Goal: Information Seeking & Learning: Learn about a topic

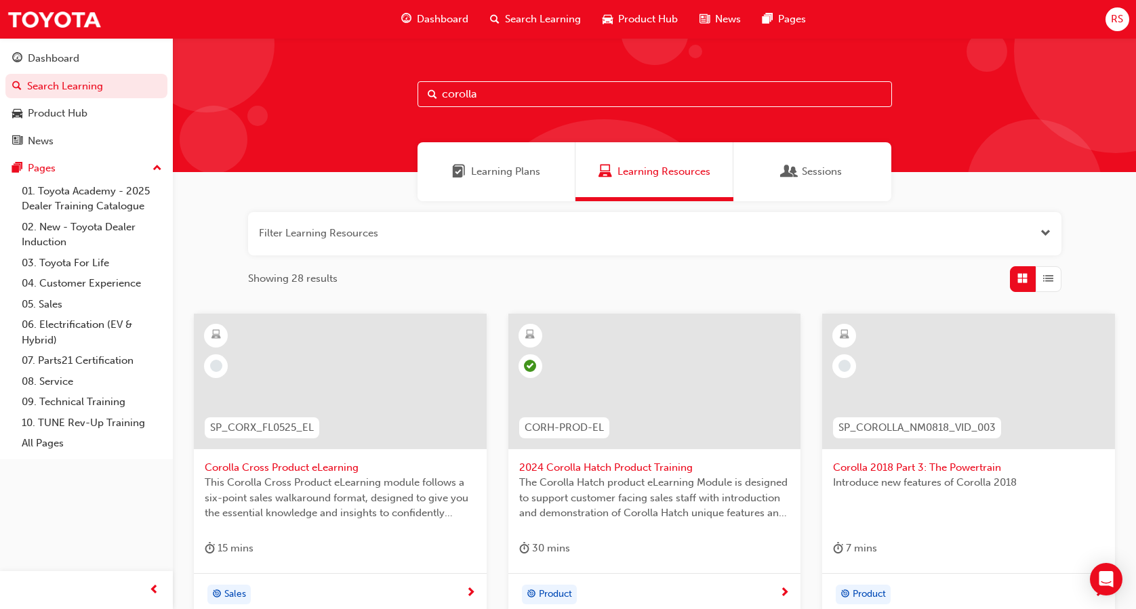
scroll to position [227, 0]
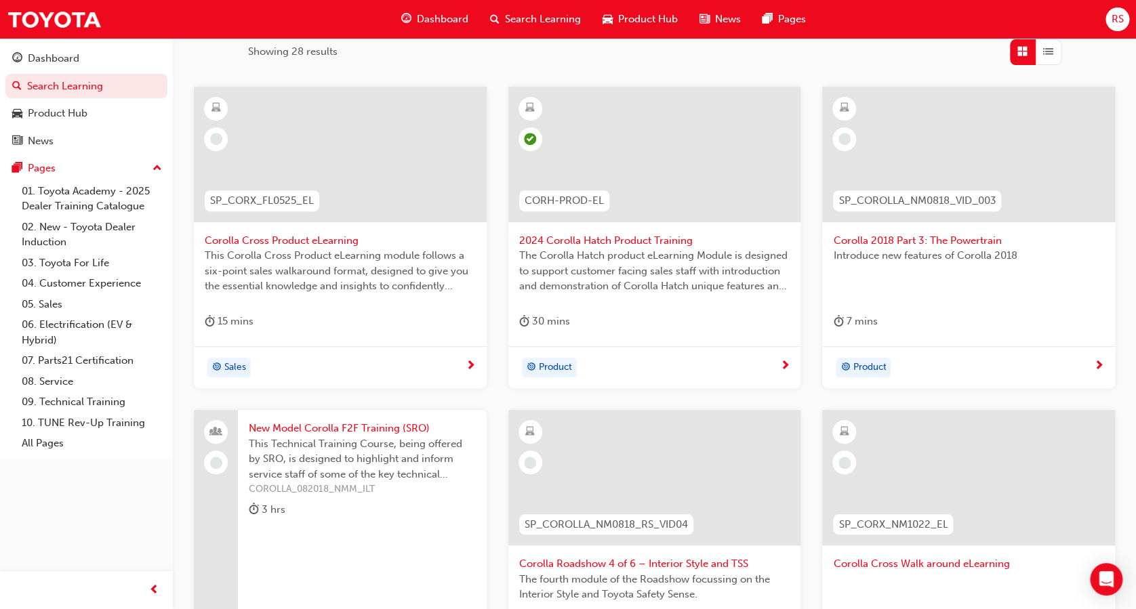
click at [276, 242] on span "Corolla Cross Product eLearning" at bounding box center [340, 241] width 271 height 16
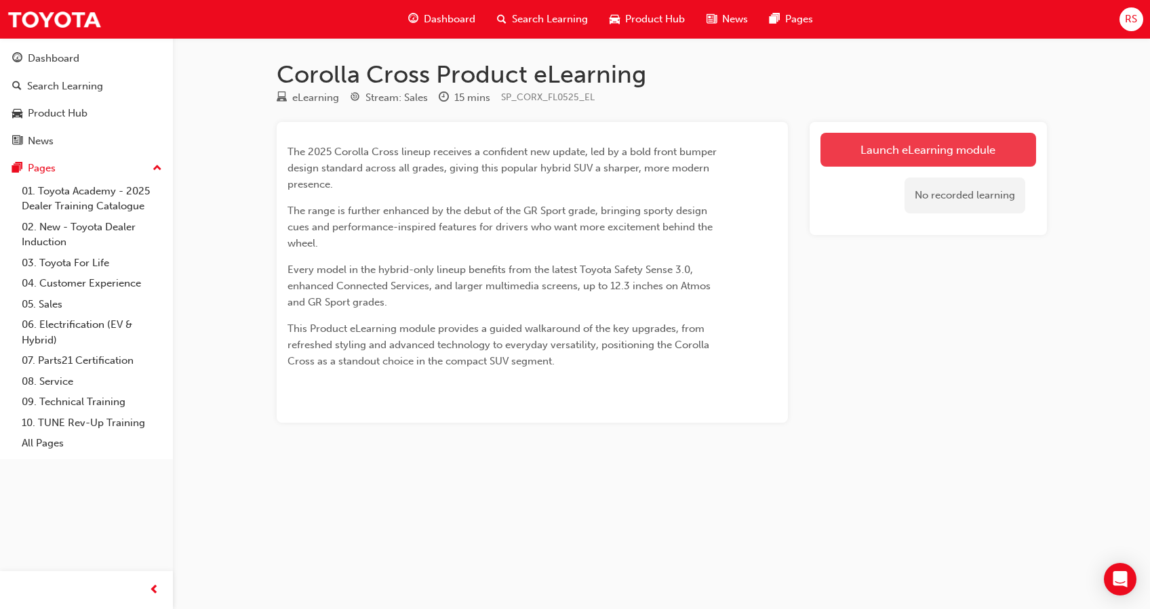
click at [845, 147] on link "Launch eLearning module" at bounding box center [928, 150] width 216 height 34
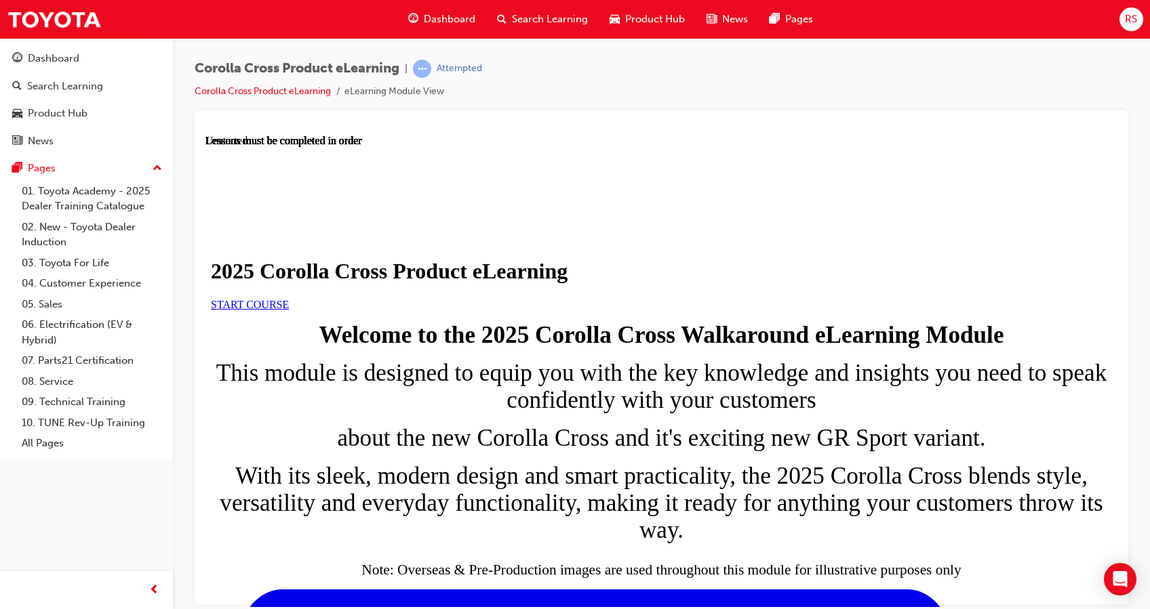
click at [289, 310] on link "START COURSE" at bounding box center [250, 304] width 78 height 12
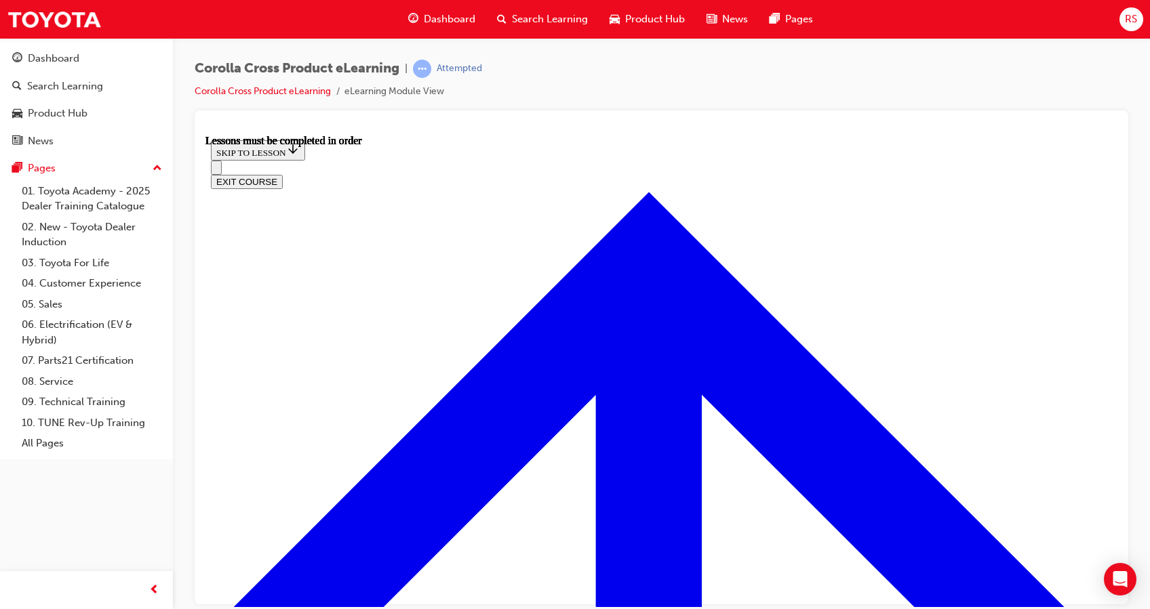
scroll to position [786, 0]
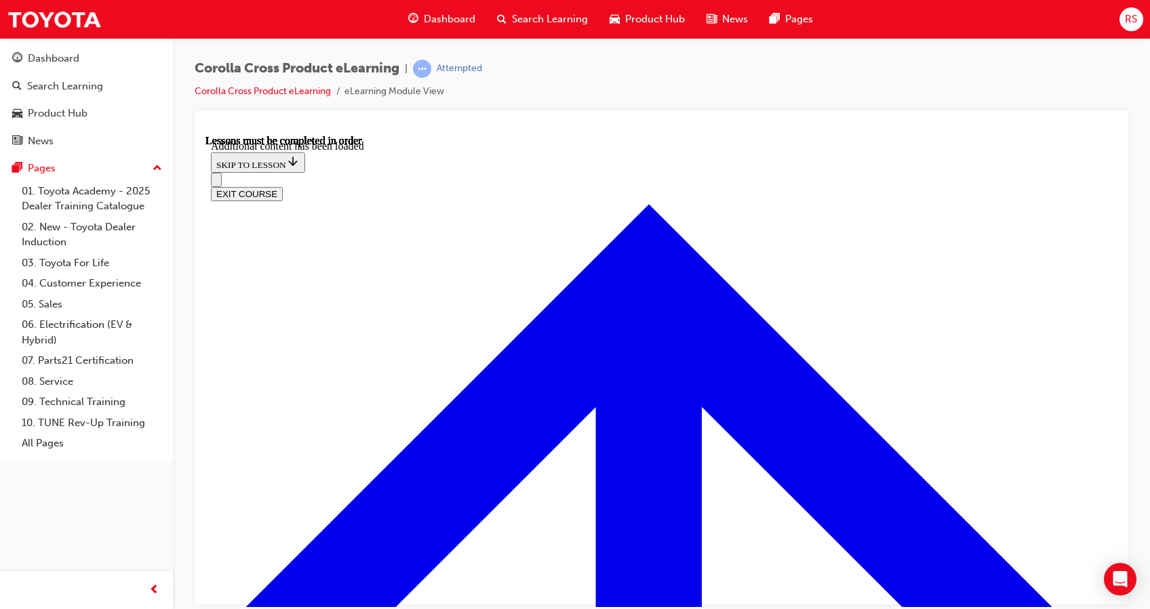
scroll to position [1220, 0]
drag, startPoint x: 678, startPoint y: 208, endPoint x: 993, endPoint y: 251, distance: 318.1
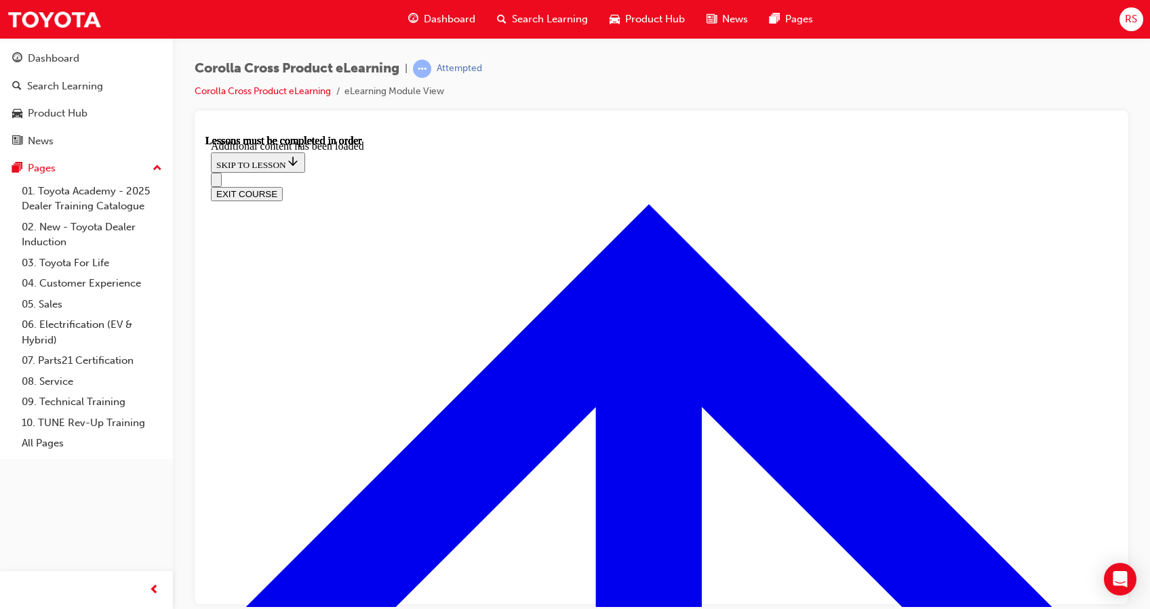
copy p "The Corolla Cross combines SUV comfort with small-car practicality, all while s…"
drag, startPoint x: 347, startPoint y: 211, endPoint x: 515, endPoint y: 218, distance: 168.2
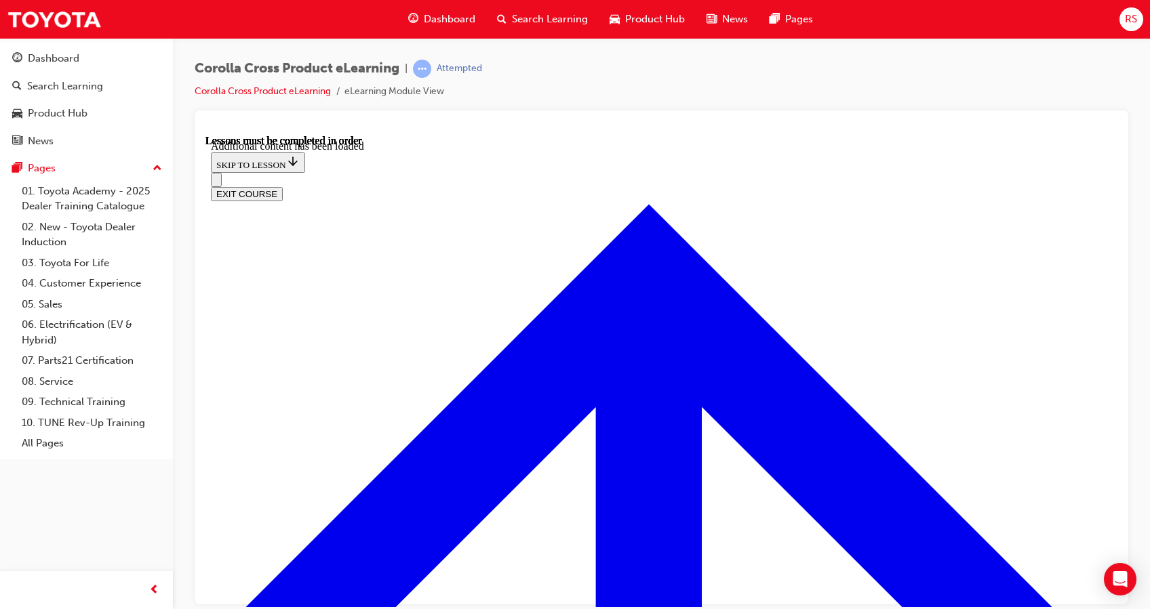
drag, startPoint x: 343, startPoint y: 211, endPoint x: 664, endPoint y: 453, distance: 402.1
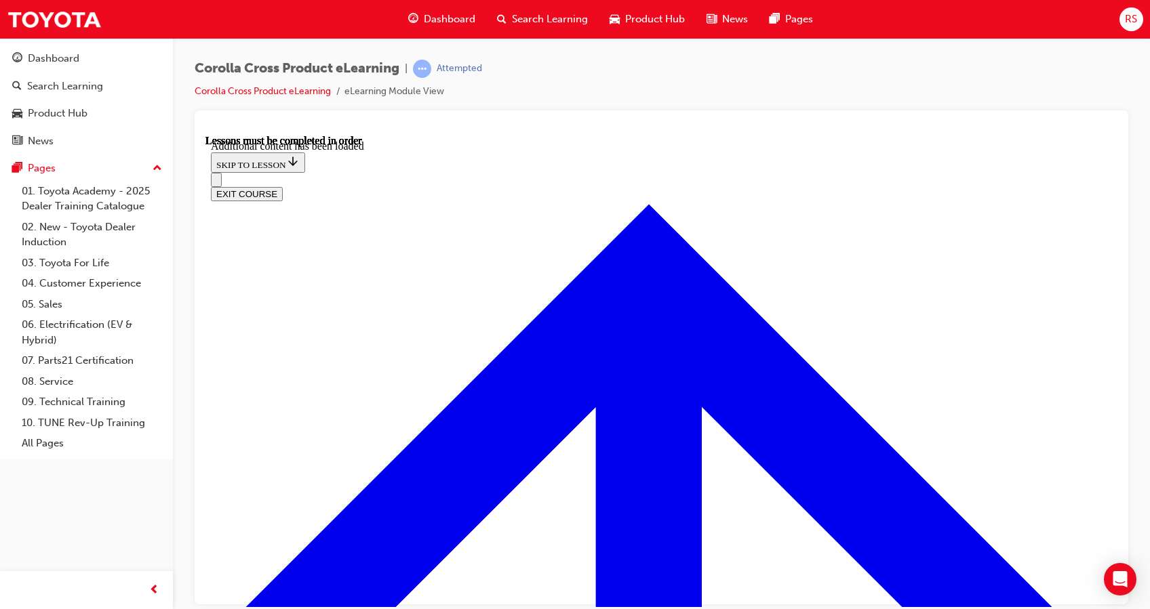
radio input "true"
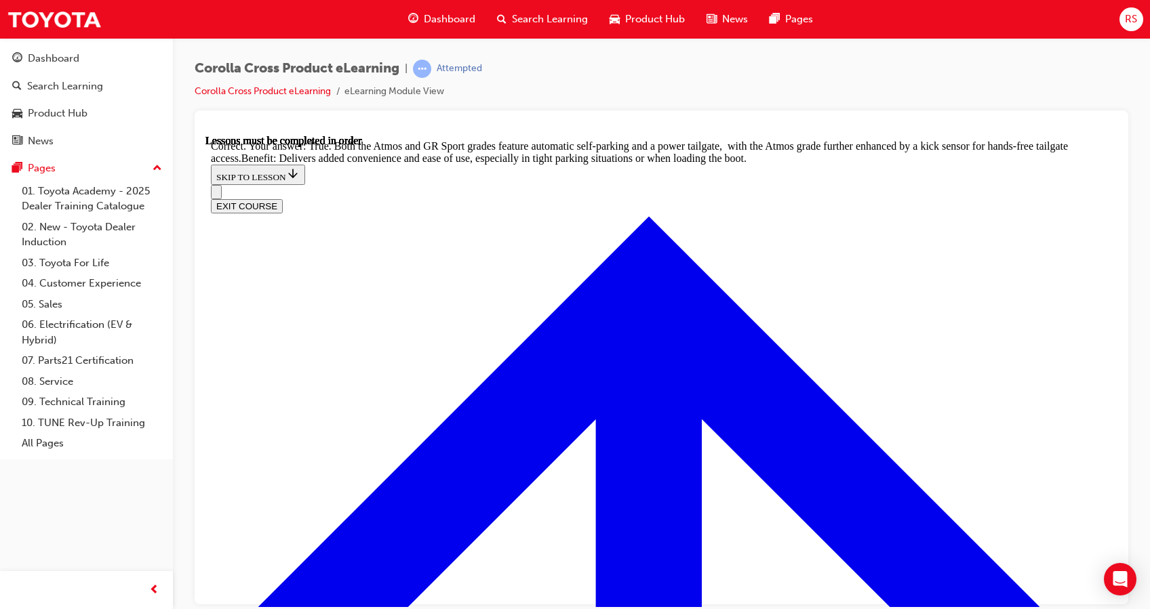
scroll to position [2678, 0]
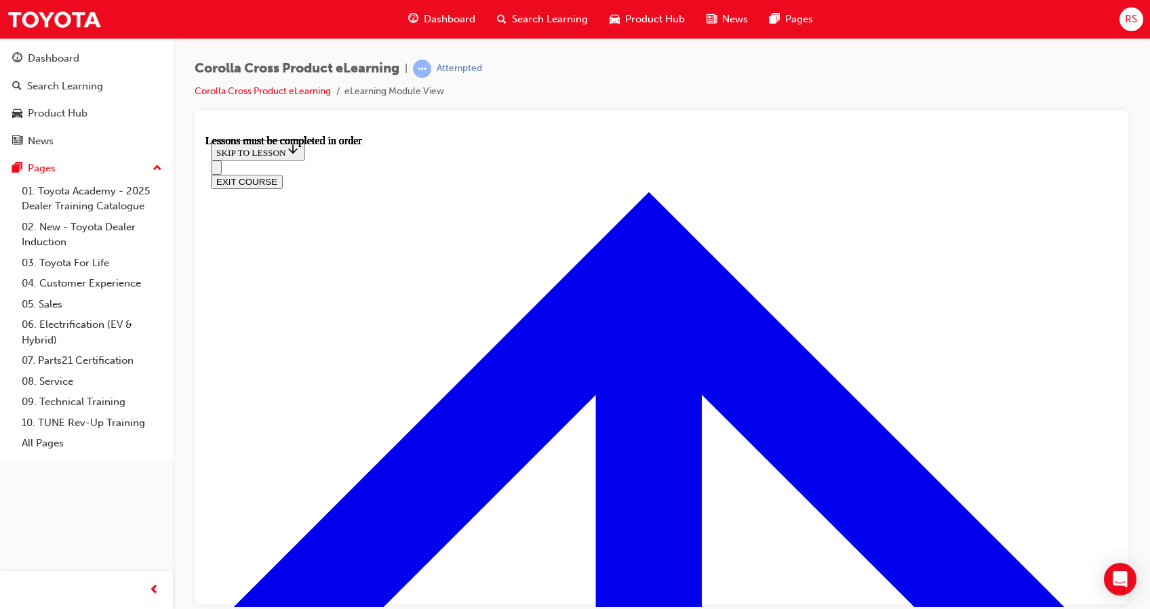
scroll to position [1182, 0]
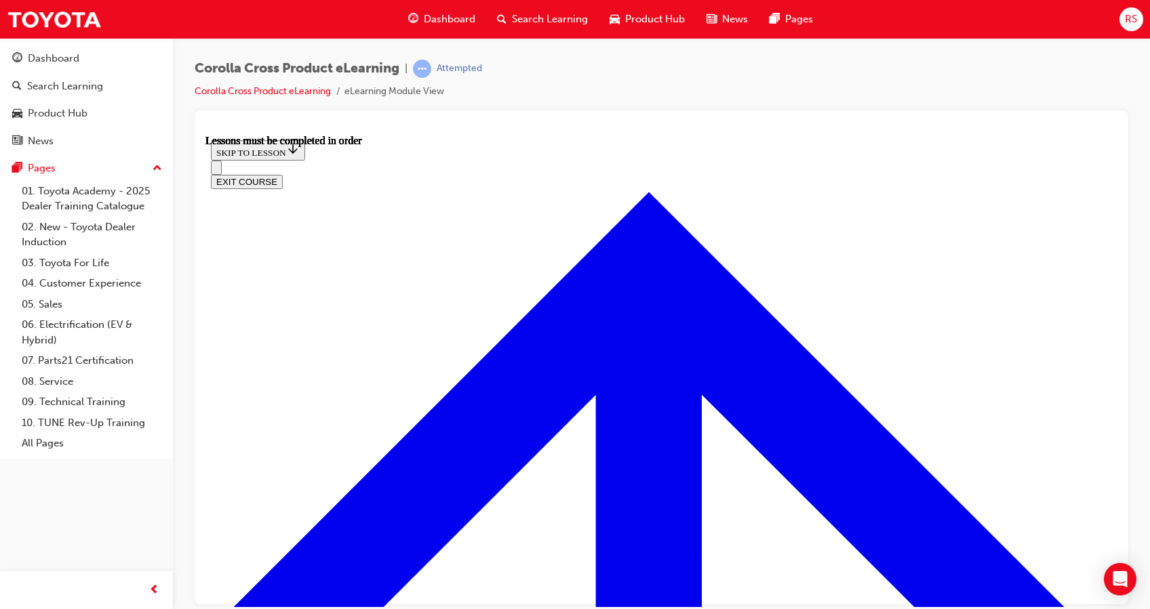
scroll to position [126, 0]
drag, startPoint x: 854, startPoint y: 195, endPoint x: 712, endPoint y: 538, distance: 371.1
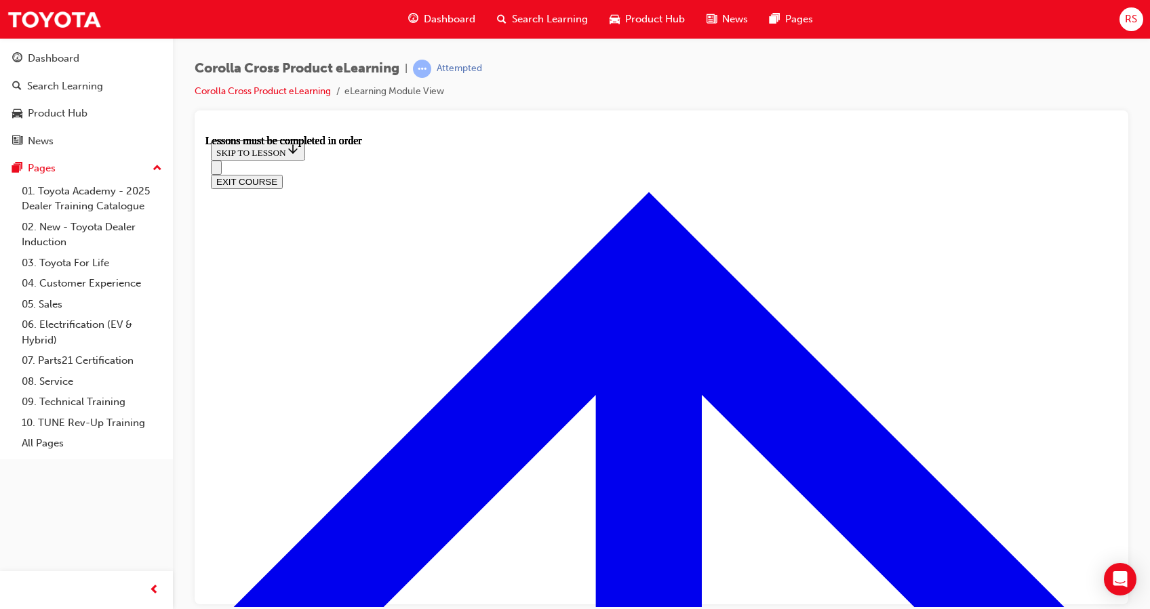
scroll to position [81, 0]
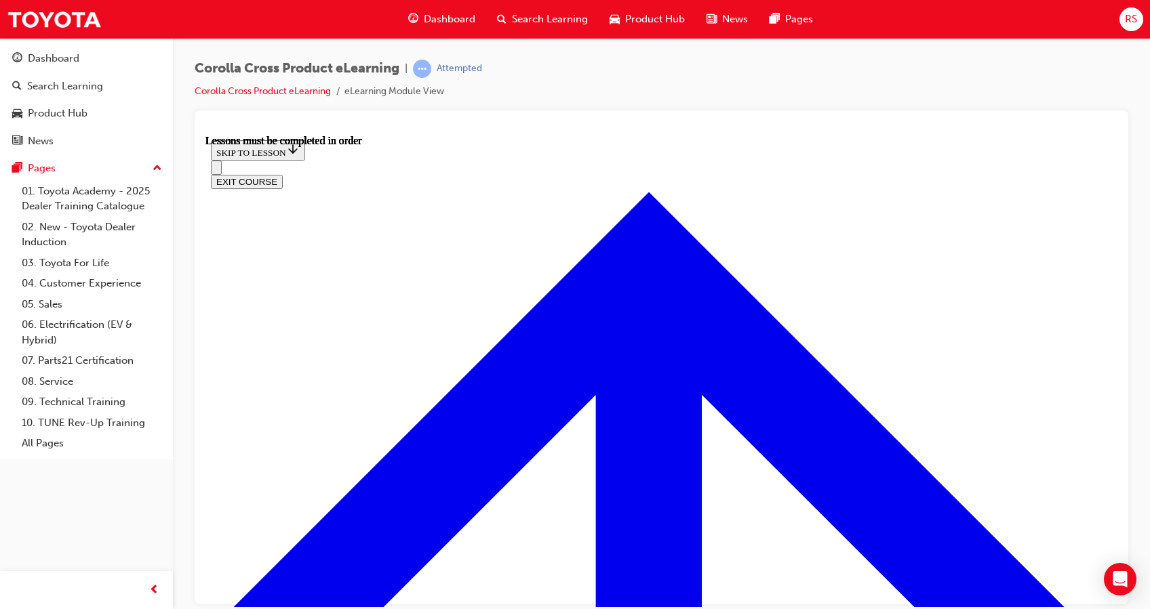
scroll to position [385, 0]
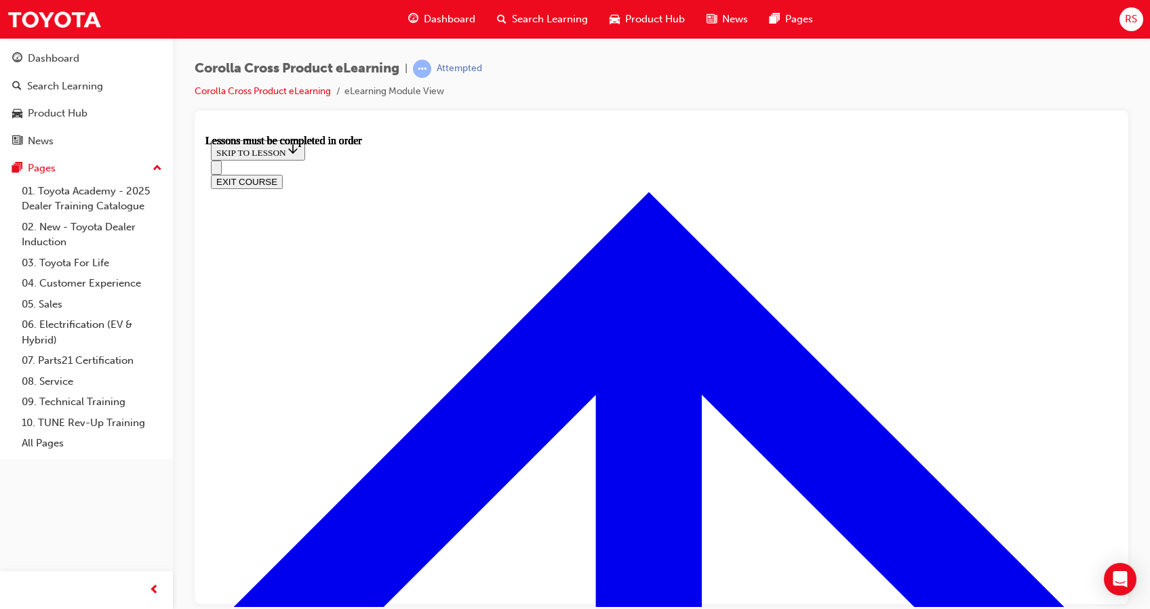
scroll to position [1453, 0]
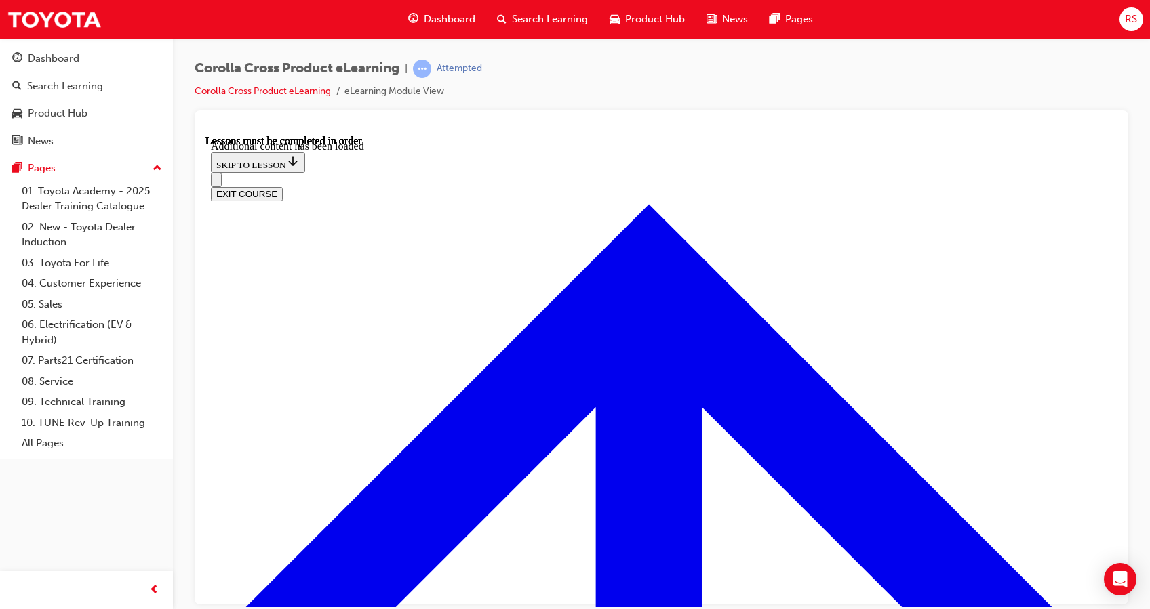
scroll to position [1781, 0]
radio input "true"
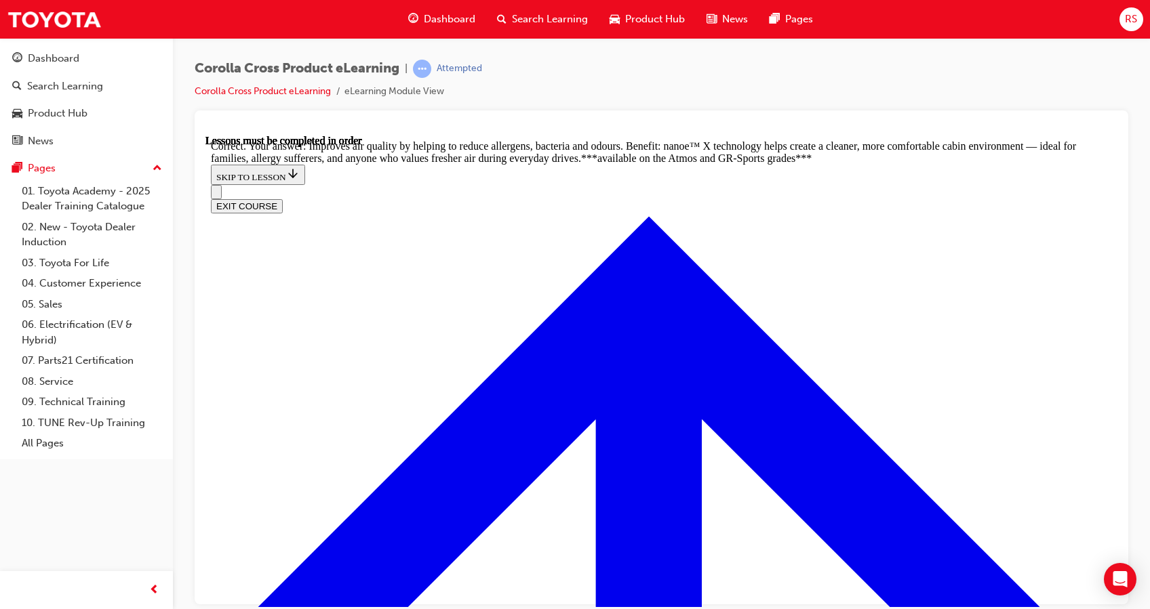
radio input "true"
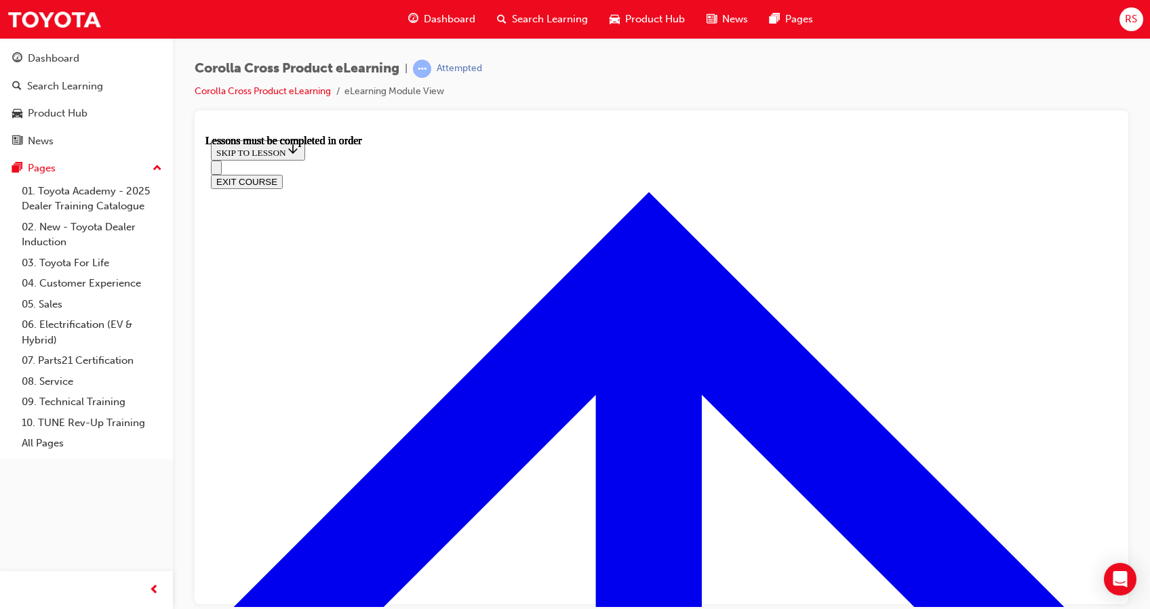
scroll to position [1124, 0]
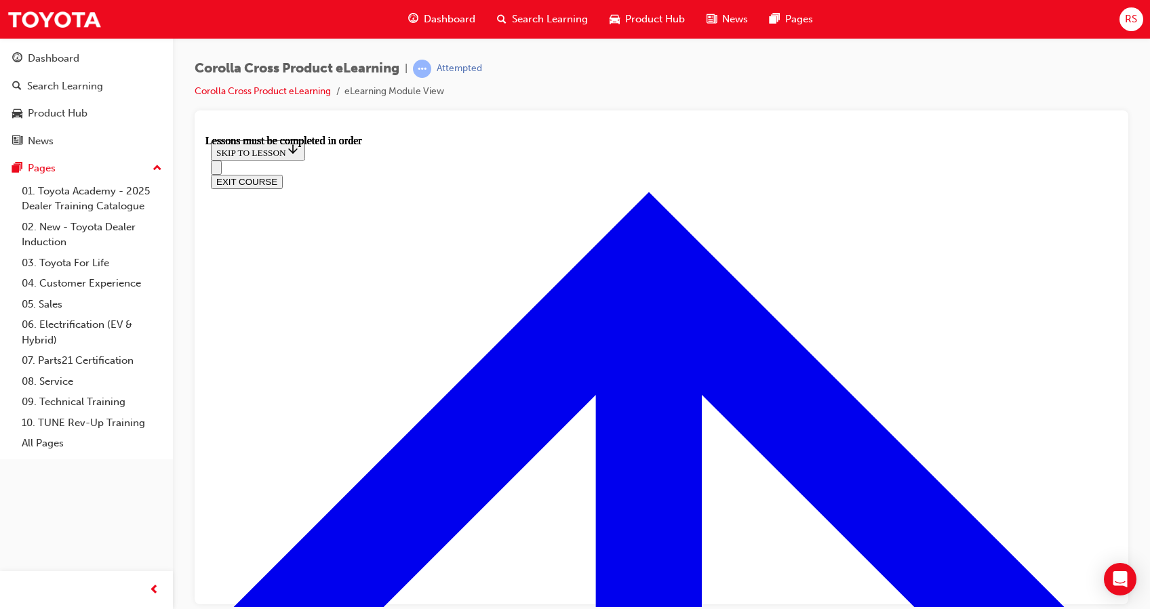
scroll to position [100, 0]
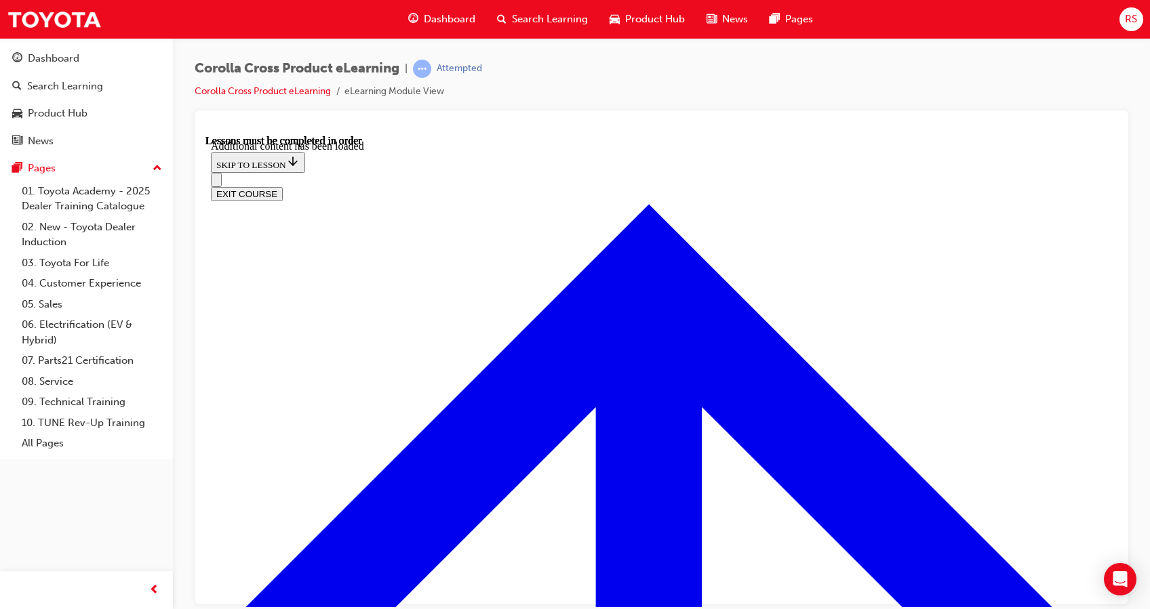
scroll to position [1882, 0]
radio input "true"
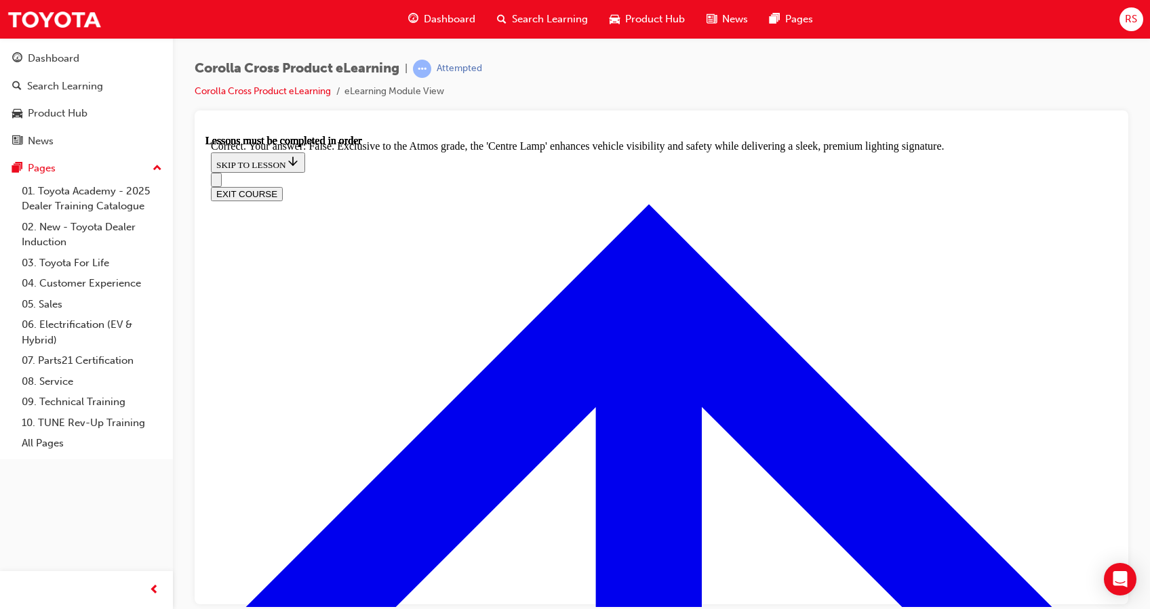
scroll to position [2318, 0]
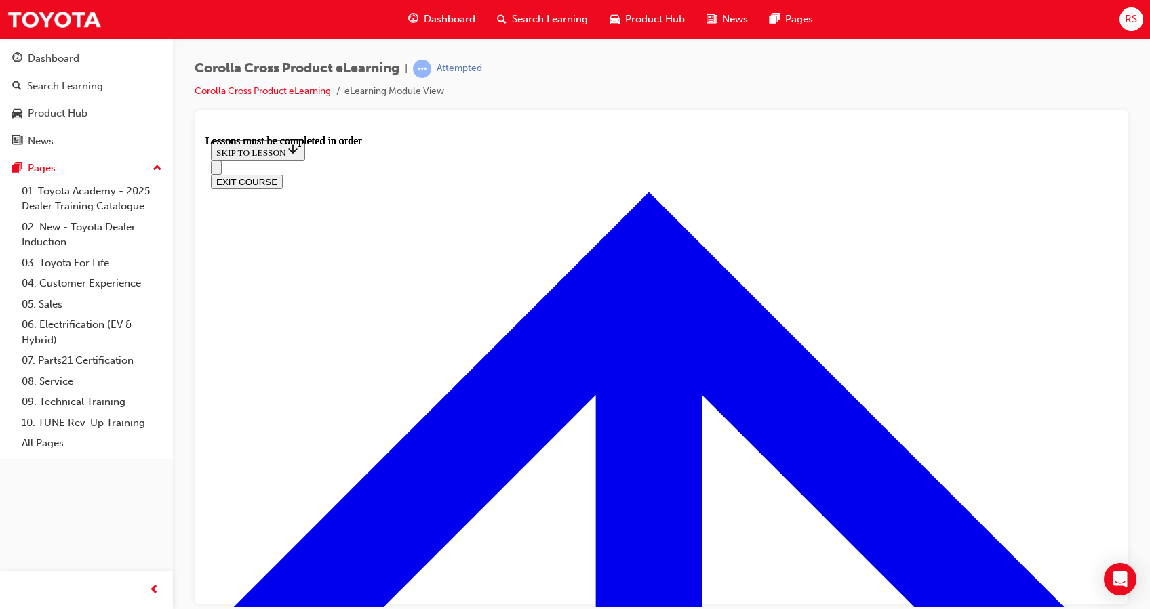
scroll to position [1152, 0]
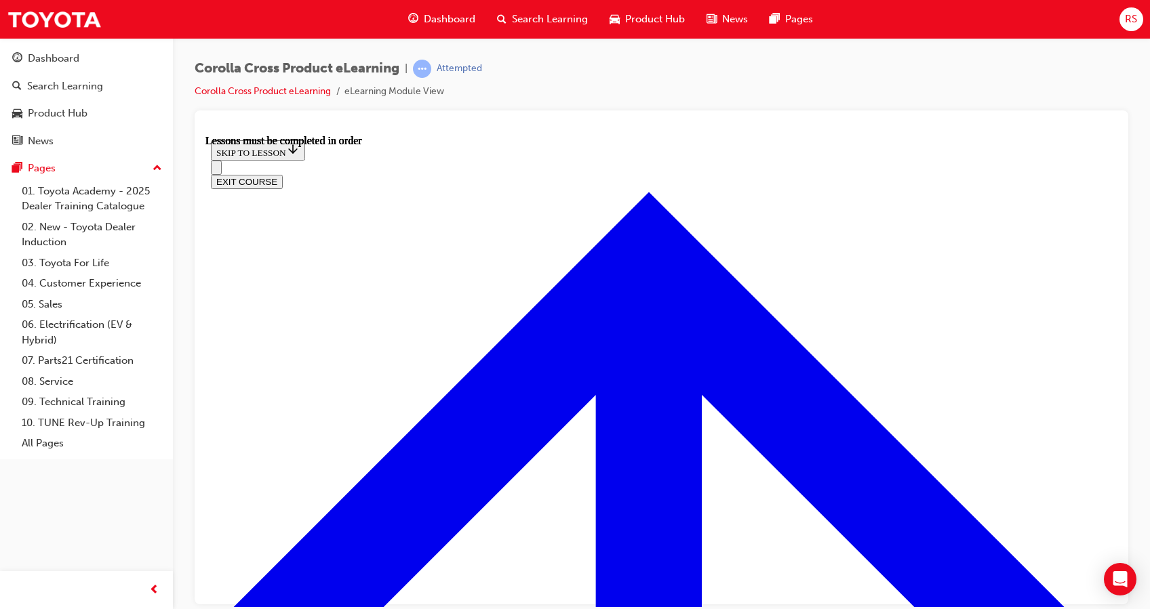
scroll to position [136, 0]
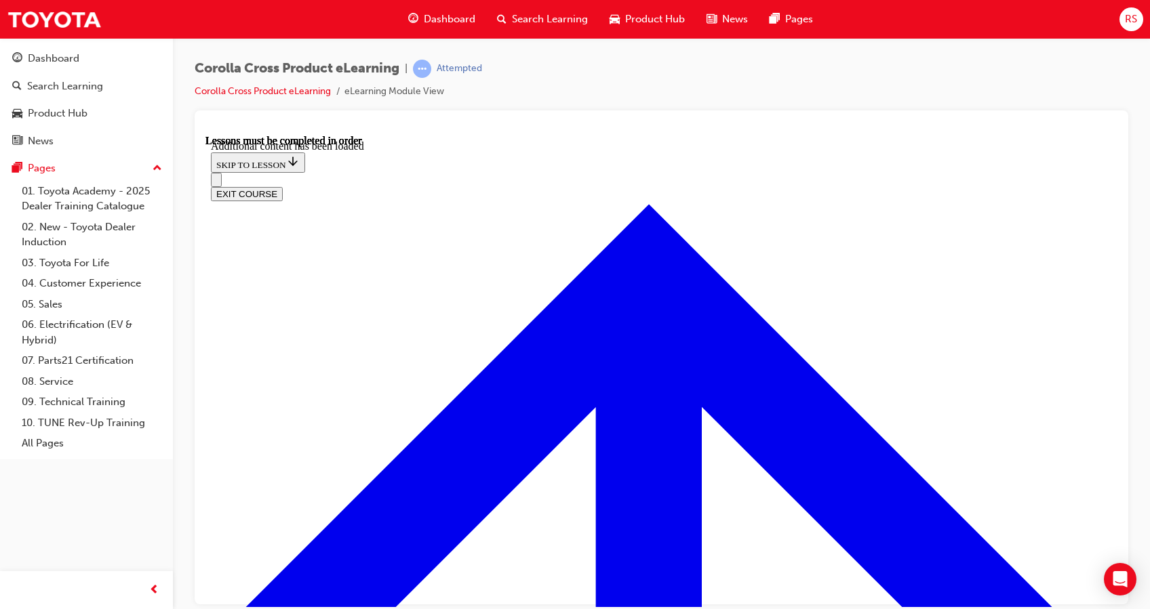
scroll to position [1657, 0]
radio input "true"
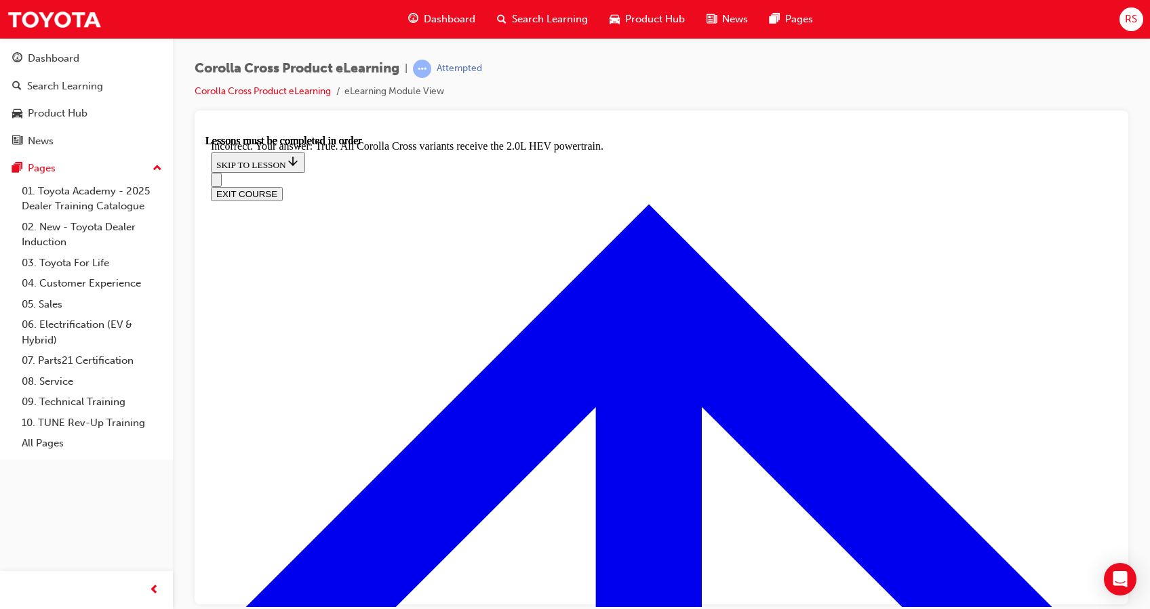
scroll to position [1863, 0]
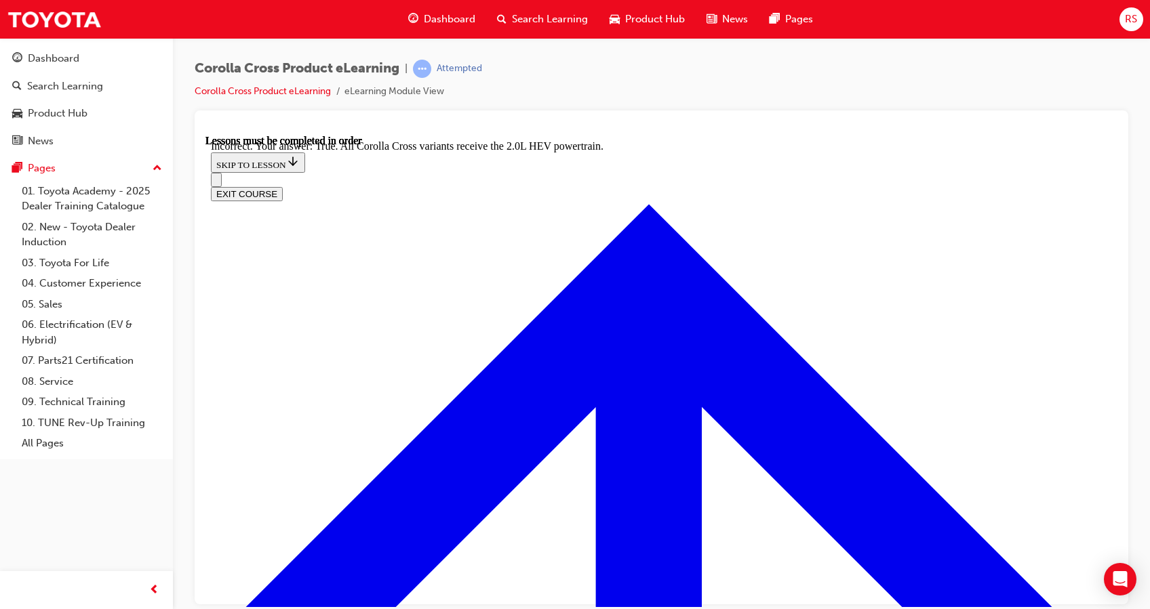
radio input "true"
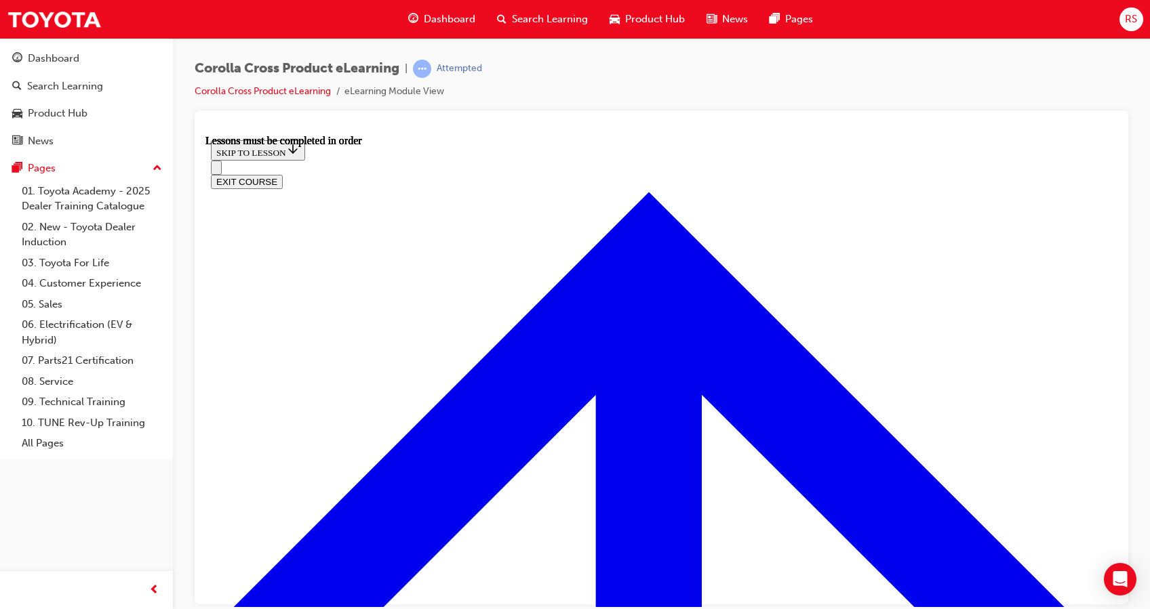
scroll to position [1121, 0]
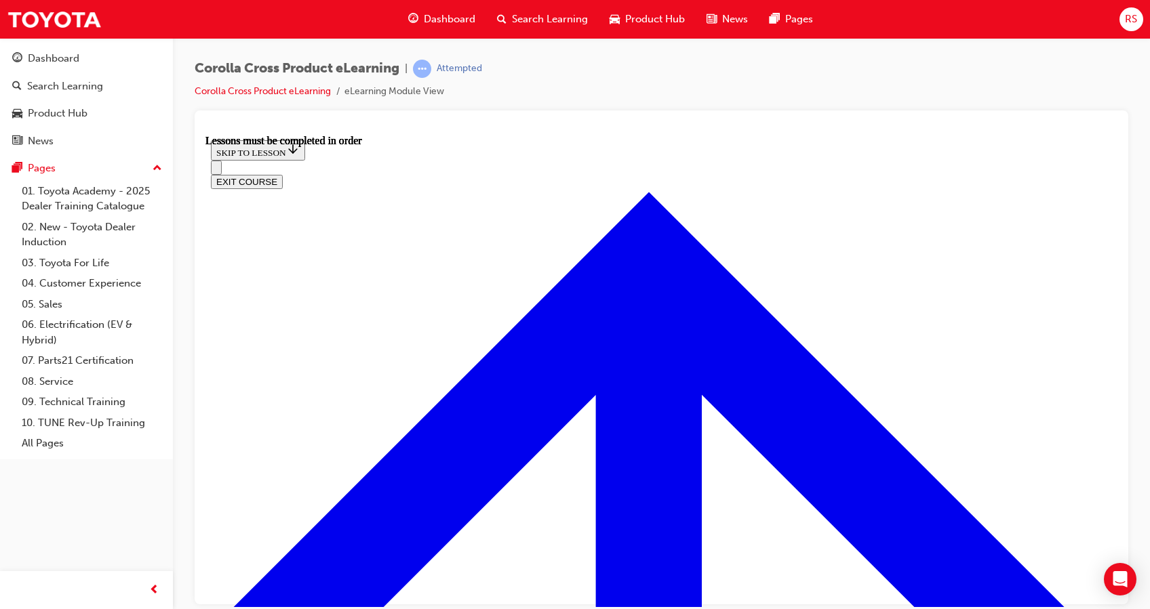
scroll to position [76, 0]
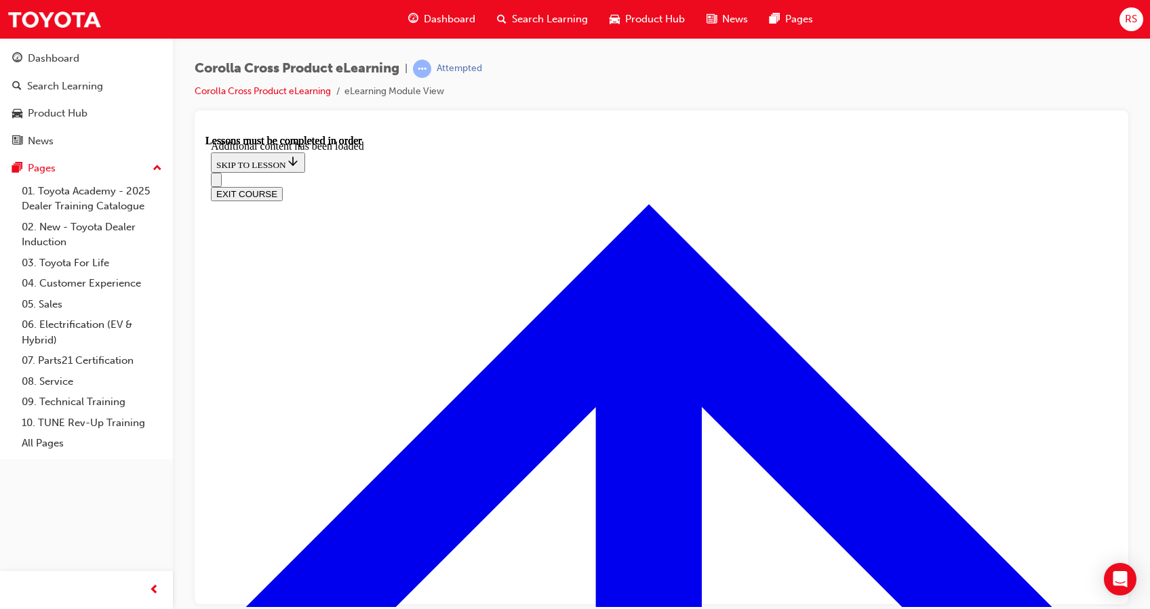
scroll to position [1616, 0]
radio input "true"
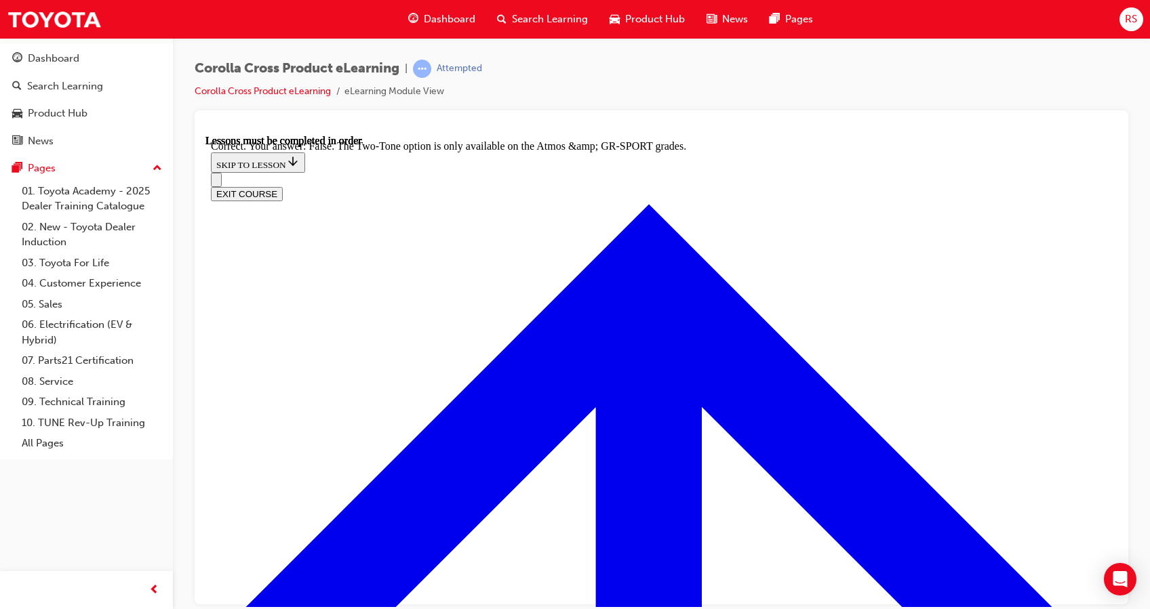
scroll to position [1802, 0]
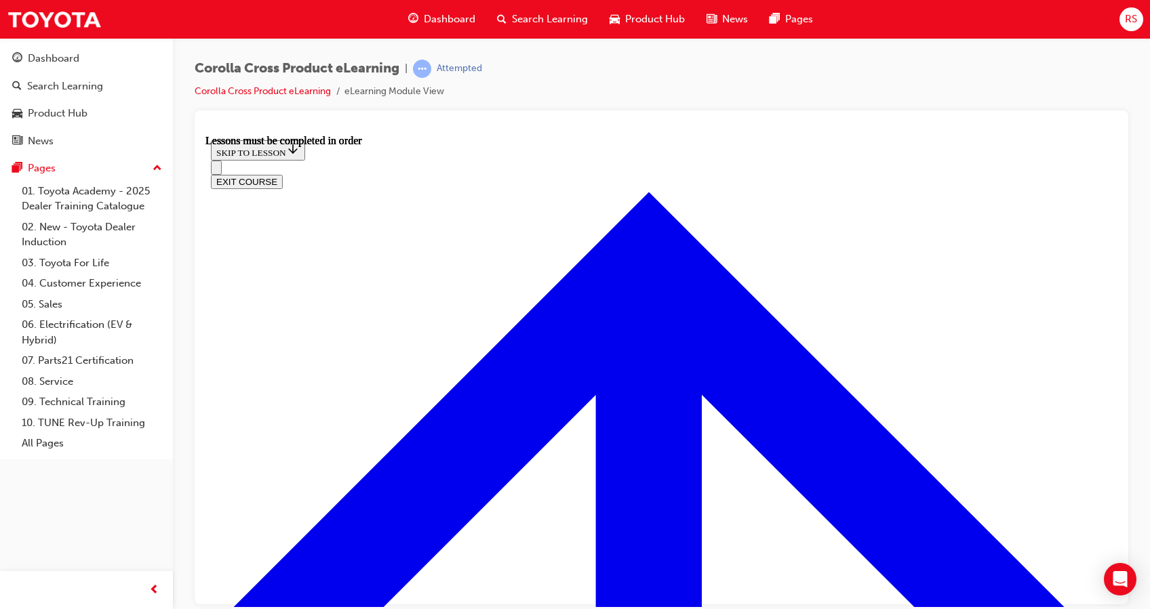
scroll to position [1081, 0]
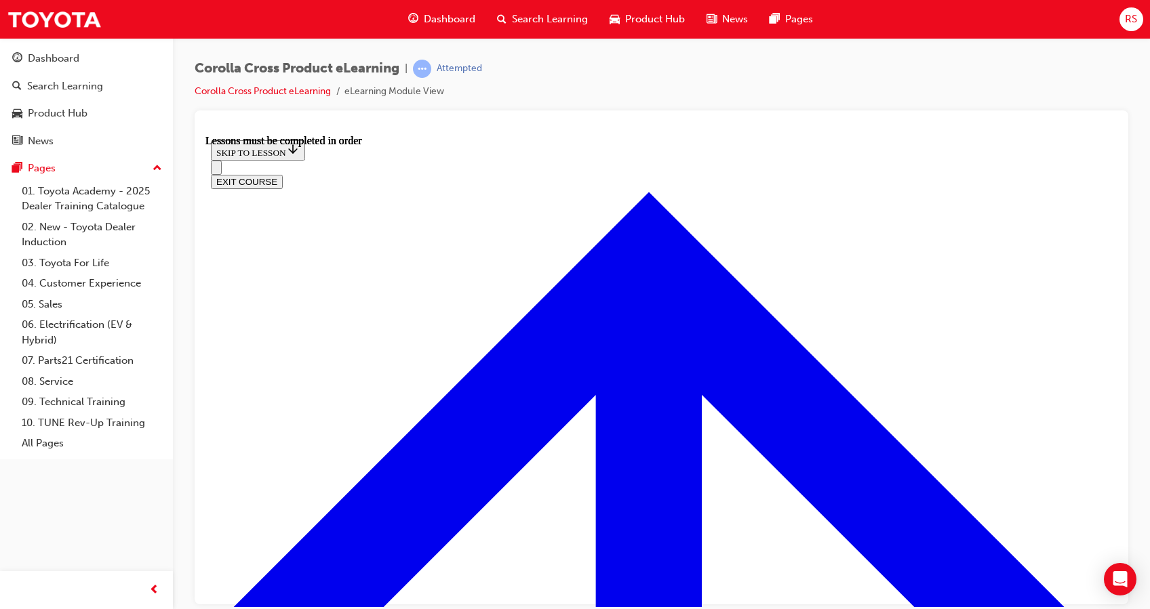
scroll to position [24, 0]
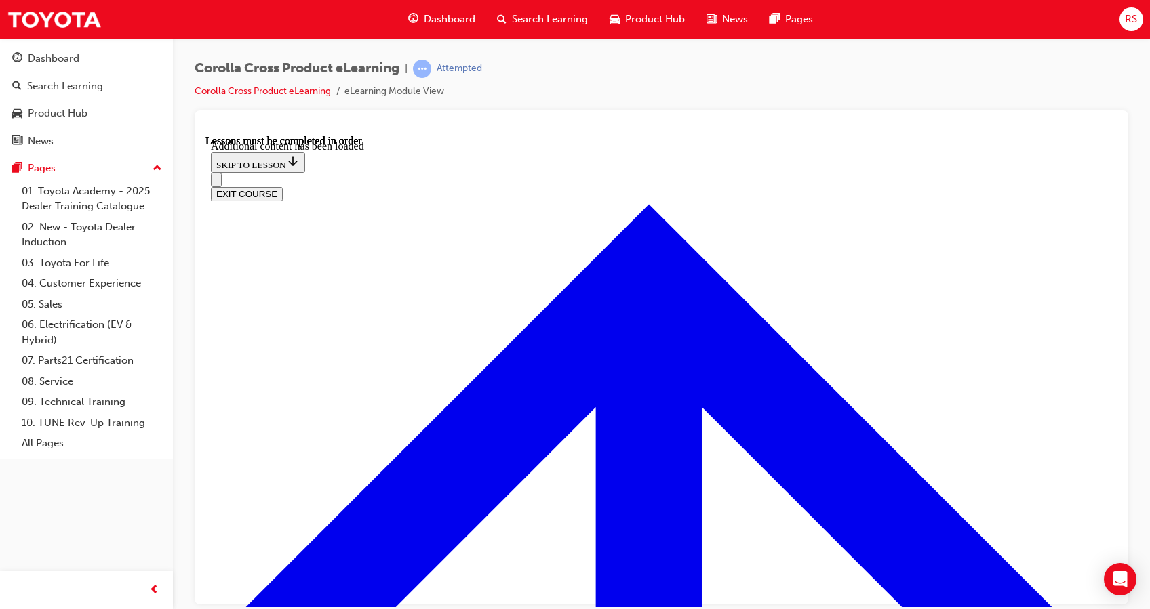
scroll to position [2028, 0]
radio input "true"
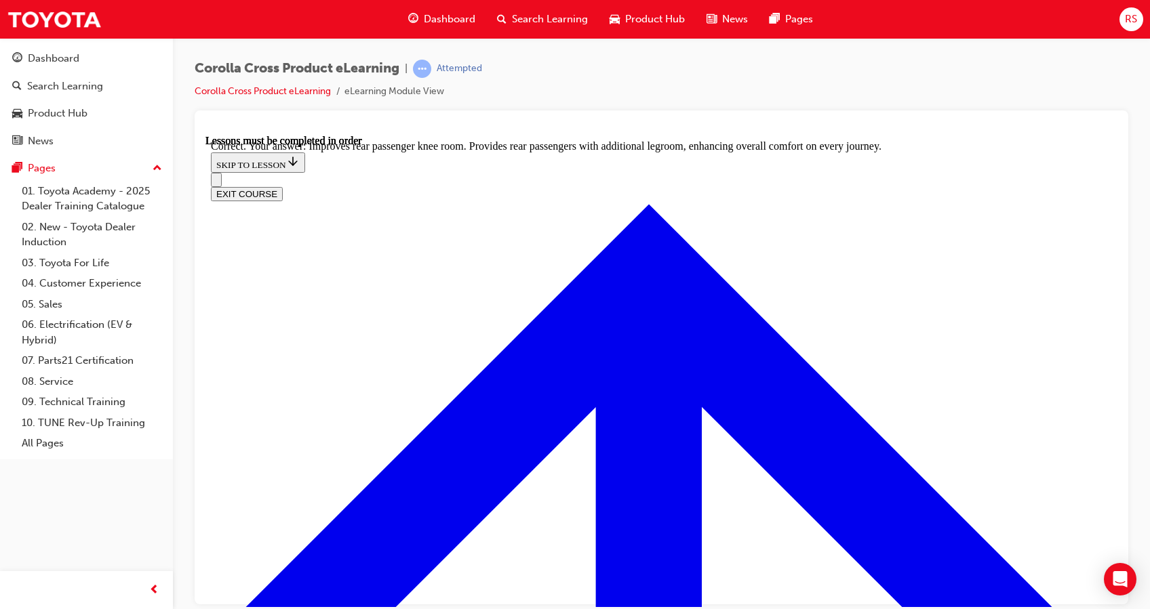
scroll to position [2423, 0]
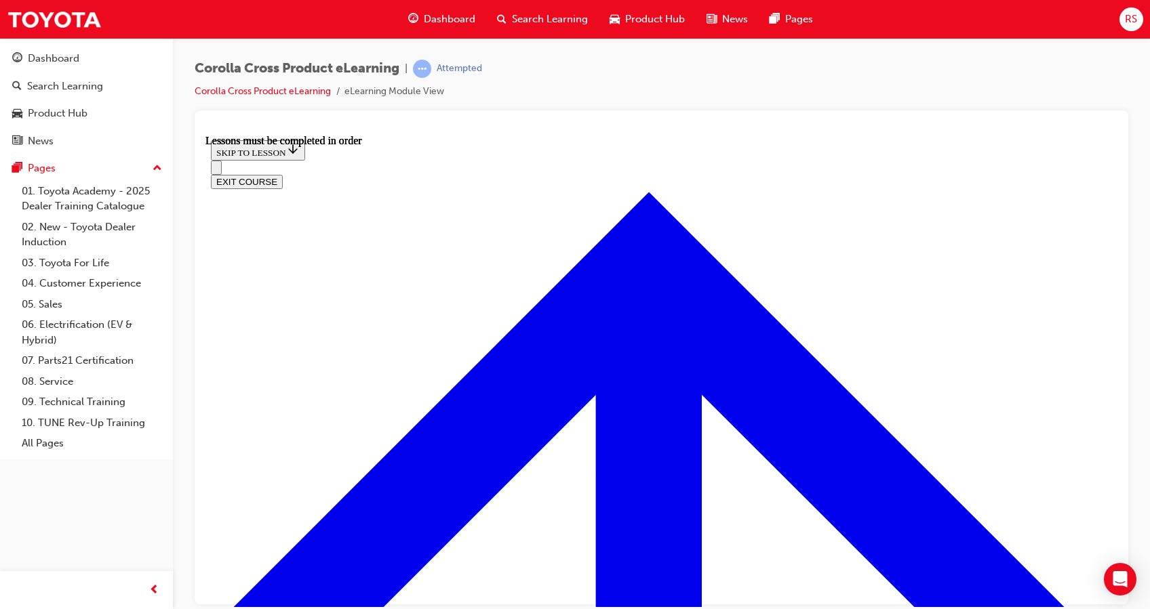
scroll to position [50, 0]
